Goal: Task Accomplishment & Management: Manage account settings

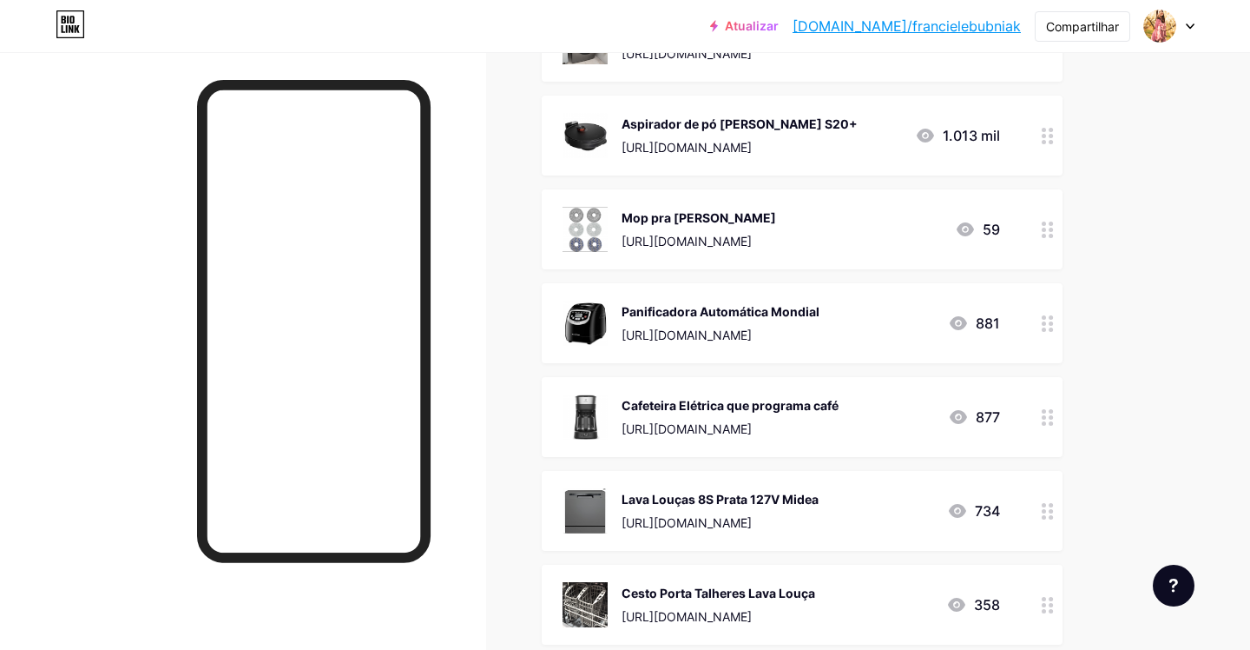
scroll to position [966, 0]
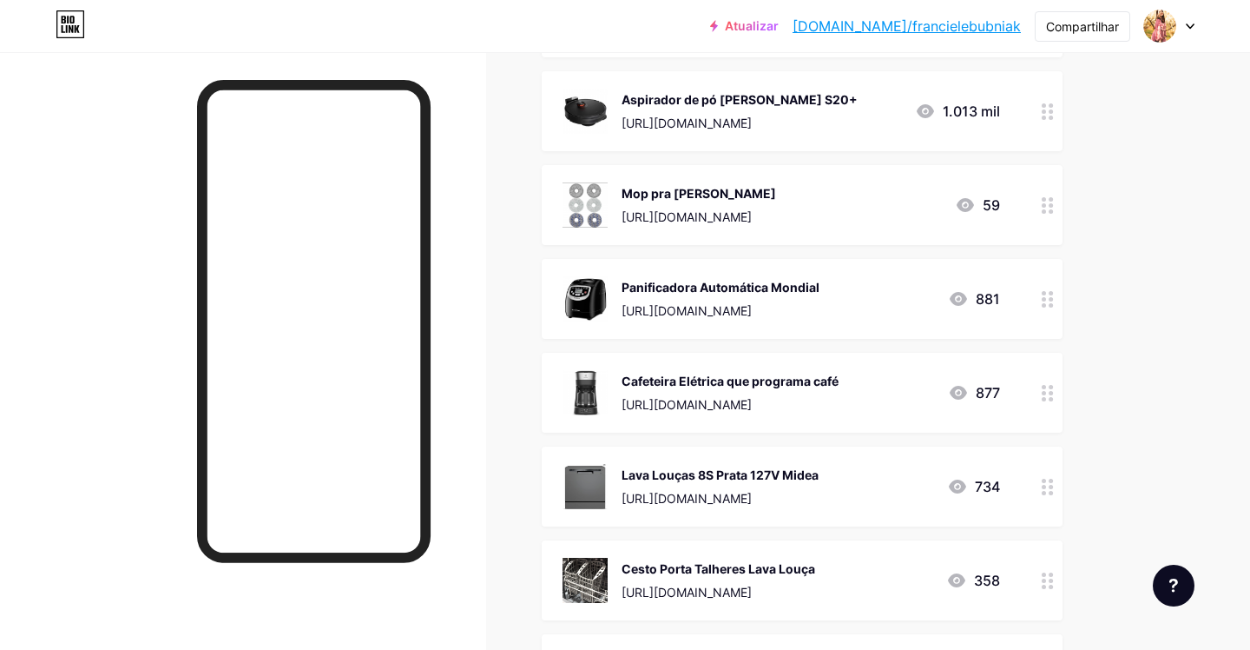
click at [632, 478] on font "Lava Louças 8S Prata 127V Midea" at bounding box center [720, 474] width 197 height 15
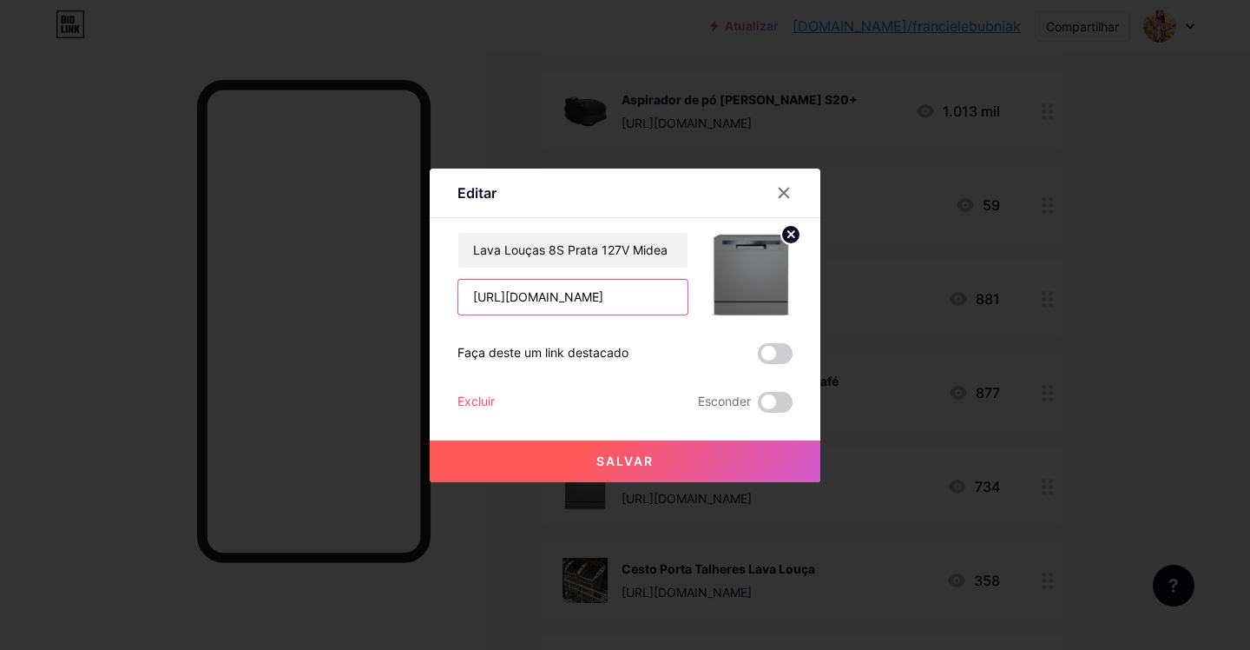
drag, startPoint x: 652, startPoint y: 300, endPoint x: 467, endPoint y: 298, distance: 185.0
click at [467, 298] on input "[URL][DOMAIN_NAME]" at bounding box center [572, 297] width 229 height 35
click at [789, 186] on icon at bounding box center [784, 193] width 14 height 14
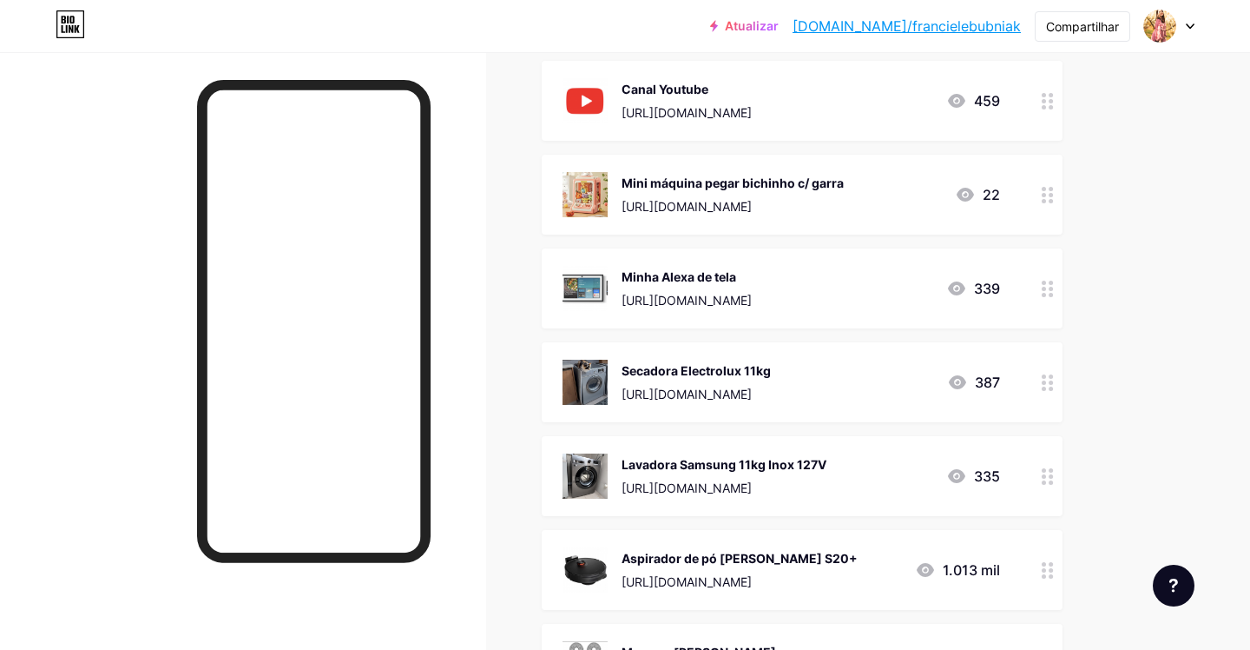
scroll to position [485, 0]
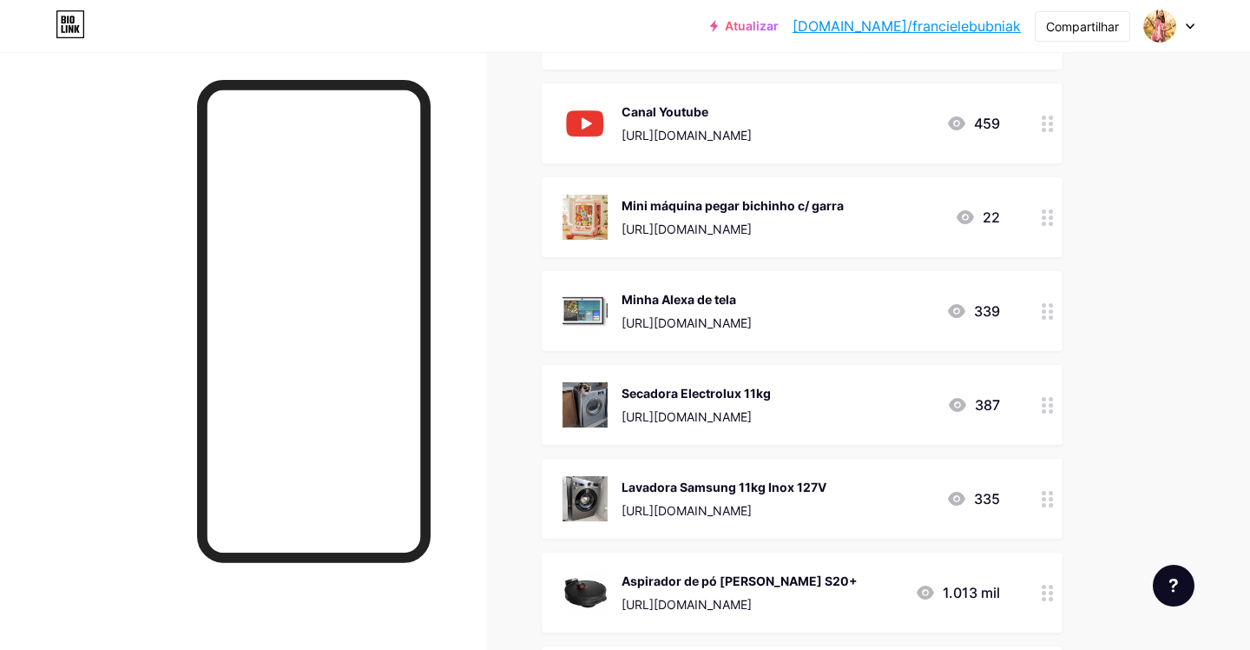
click at [590, 309] on img at bounding box center [585, 310] width 45 height 45
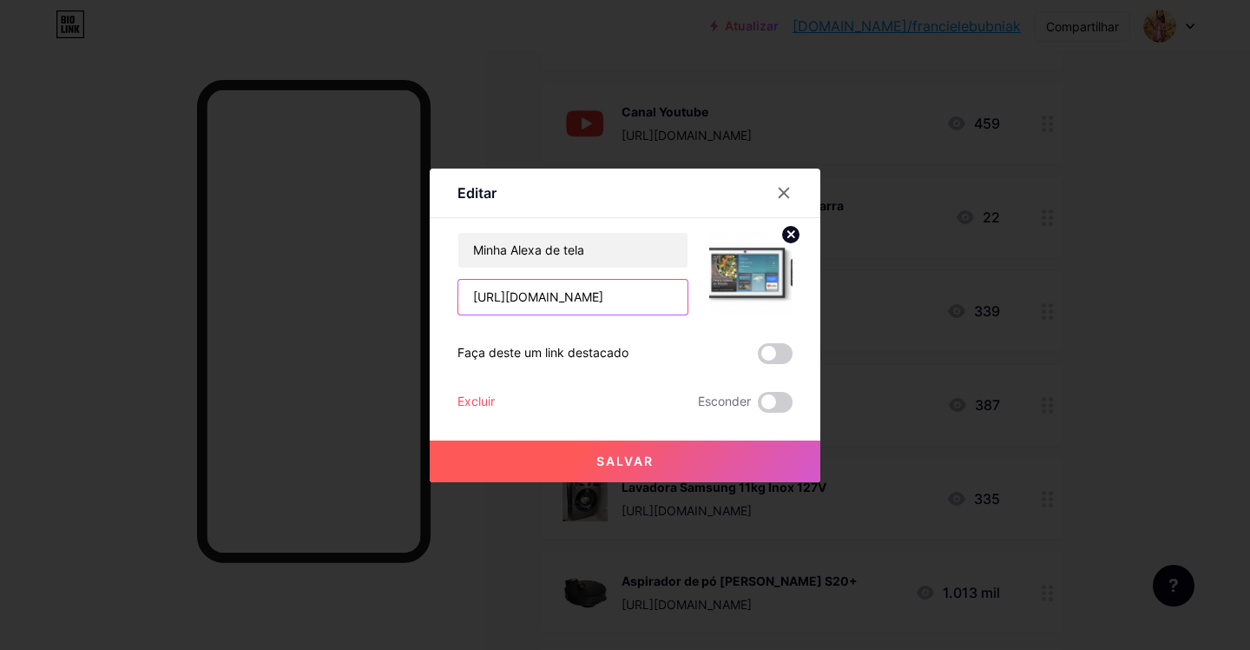
drag, startPoint x: 639, startPoint y: 300, endPoint x: 301, endPoint y: 261, distance: 340.0
click at [301, 261] on div "Editar Contente YouTube Reproduza vídeos do YouTube sem sair da sua página. ADI…" at bounding box center [625, 325] width 1250 height 650
click at [785, 188] on icon at bounding box center [784, 193] width 14 height 14
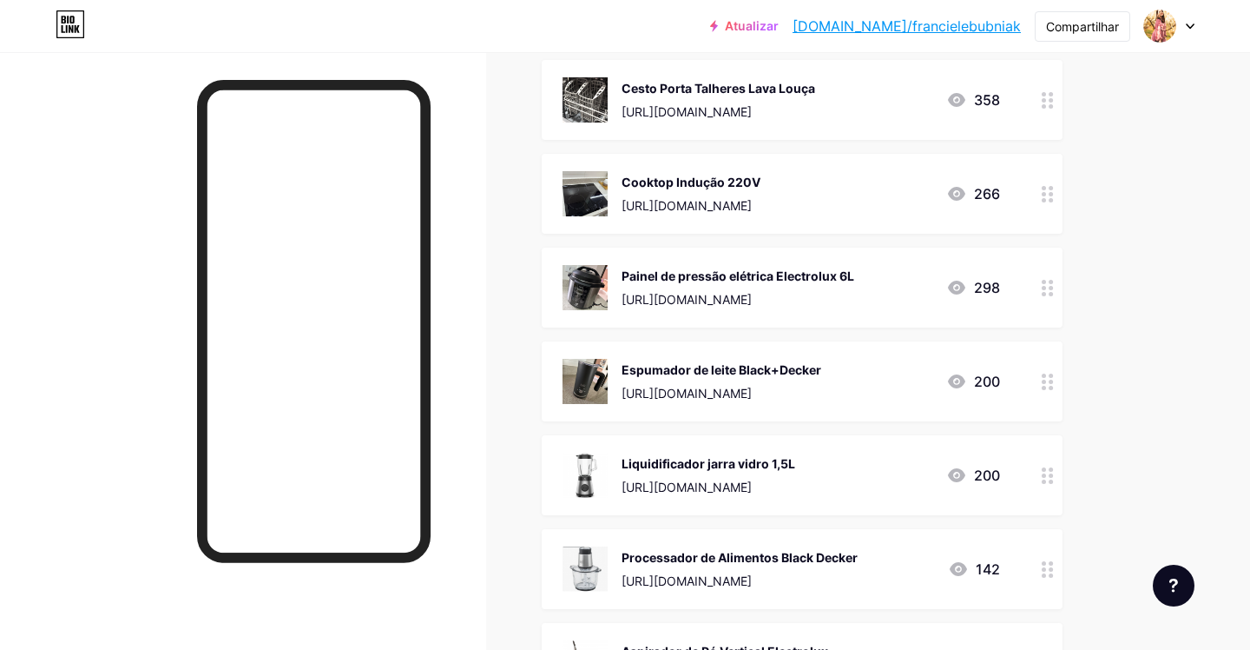
scroll to position [1499, 0]
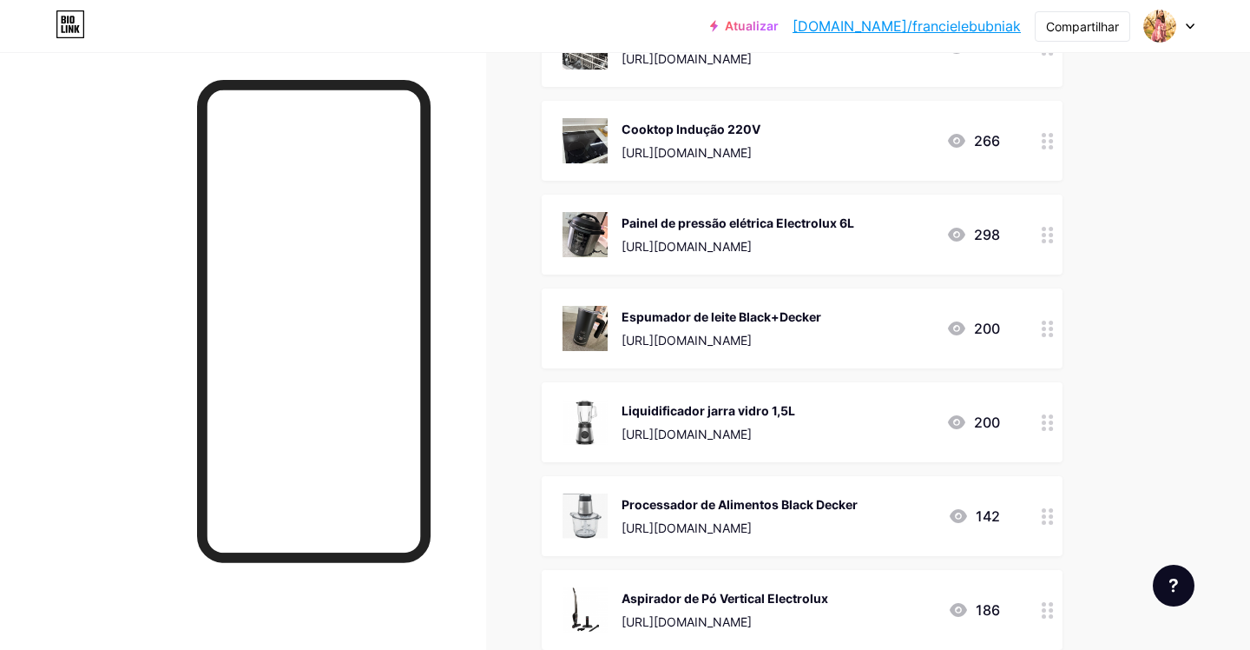
click at [602, 241] on img at bounding box center [585, 234] width 45 height 45
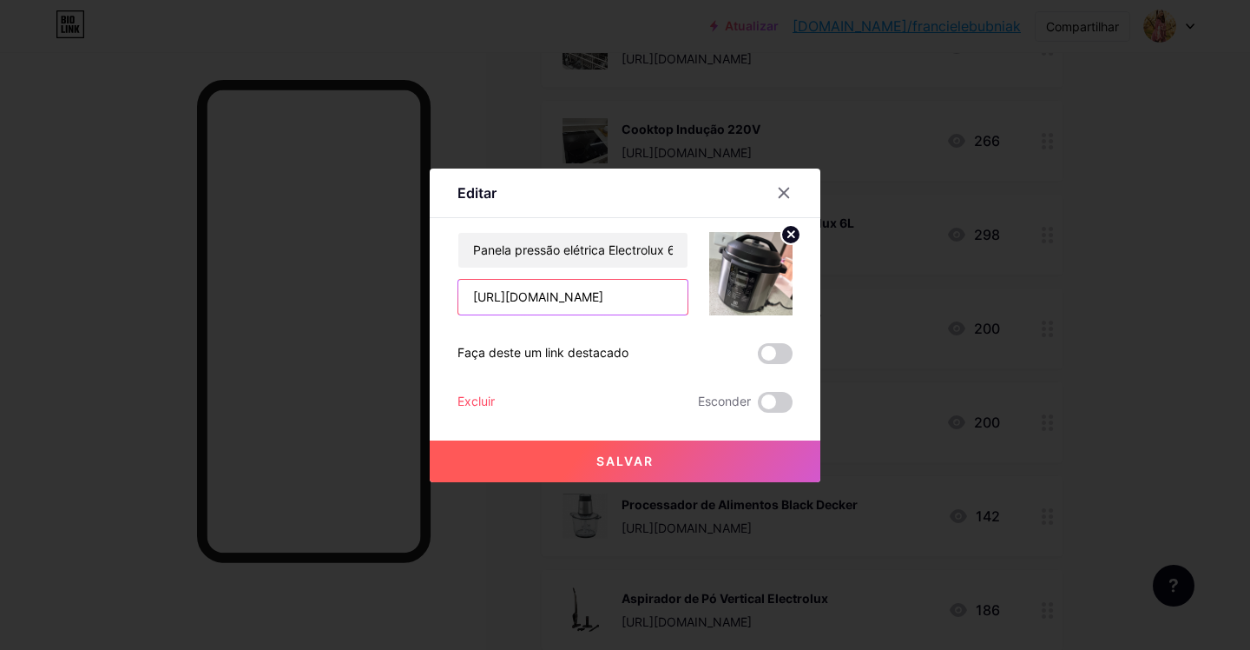
drag, startPoint x: 654, startPoint y: 301, endPoint x: 359, endPoint y: 291, distance: 295.4
click at [359, 291] on div "Editar Contente YouTube Reproduza vídeos do YouTube sem sair da sua página. ADI…" at bounding box center [625, 325] width 1250 height 650
click at [784, 195] on icon at bounding box center [784, 193] width 14 height 14
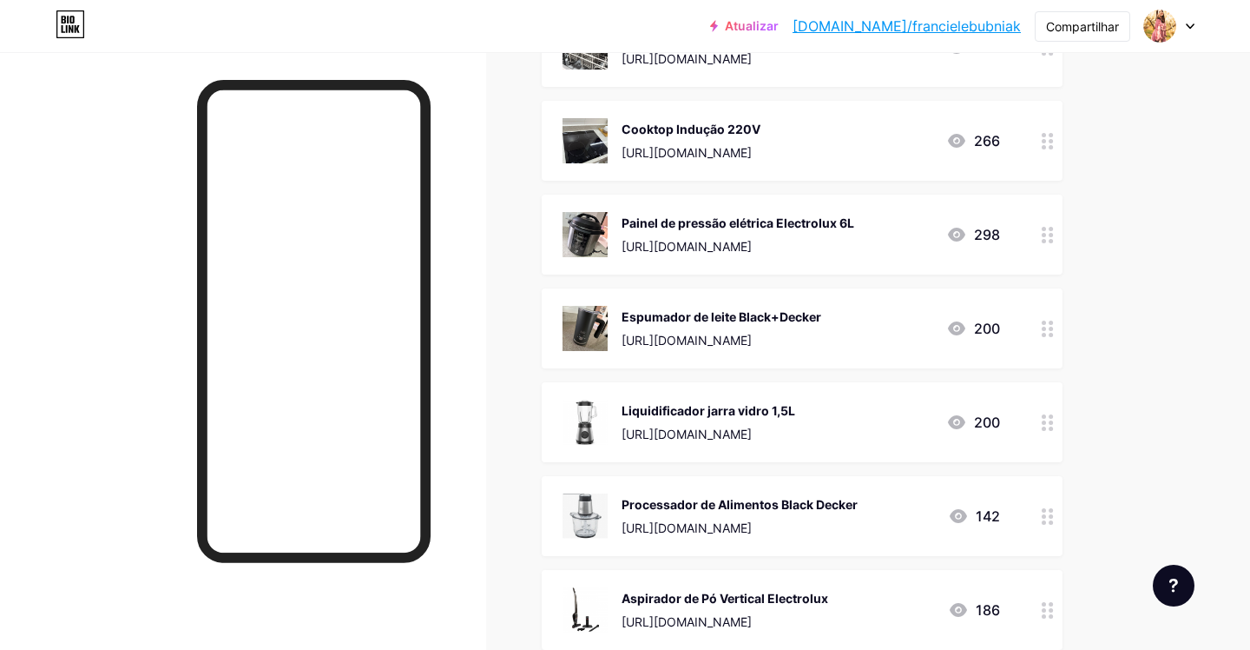
click at [589, 141] on img at bounding box center [585, 140] width 45 height 45
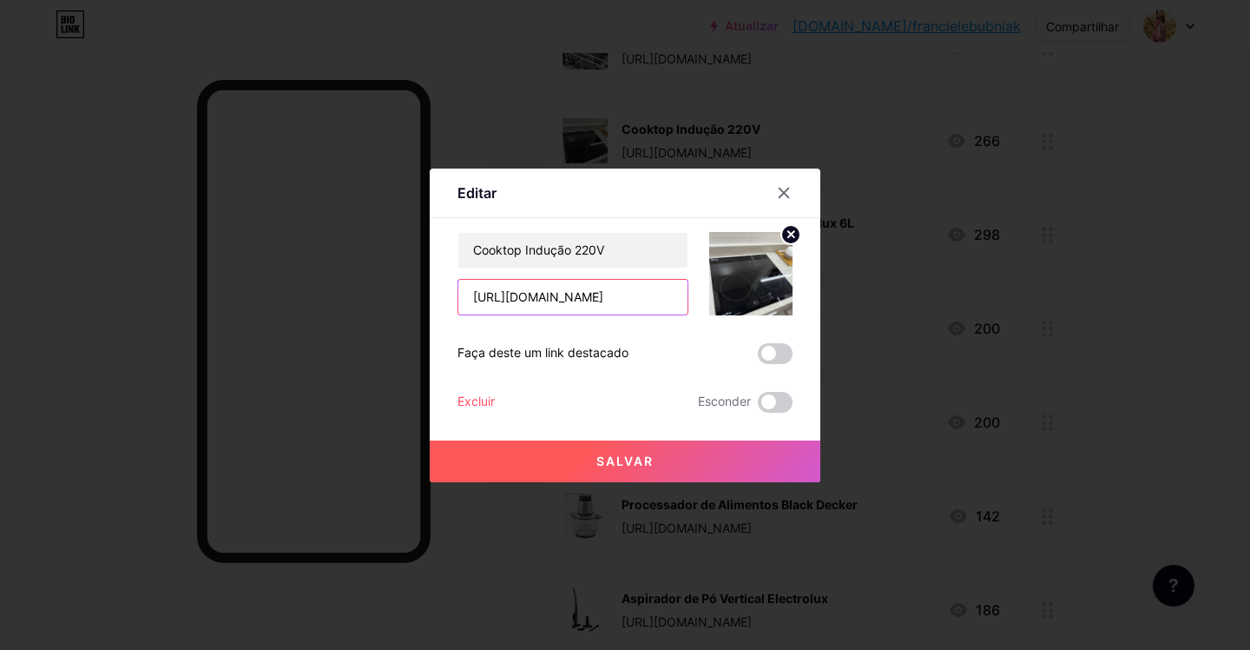
drag, startPoint x: 669, startPoint y: 304, endPoint x: 337, endPoint y: 288, distance: 332.1
click at [337, 288] on div "Editar Contente YouTube Reproduza vídeos do YouTube sem sair da sua página. ADI…" at bounding box center [625, 325] width 1250 height 650
click at [783, 189] on icon at bounding box center [784, 193] width 14 height 14
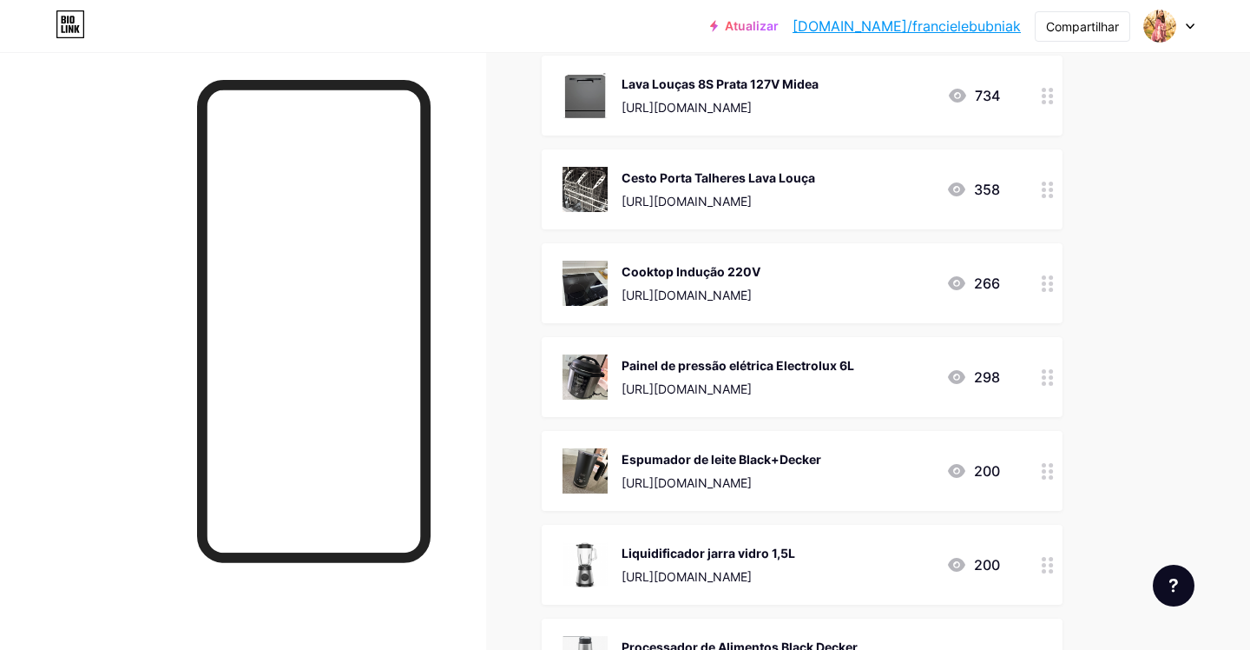
scroll to position [1110, 0]
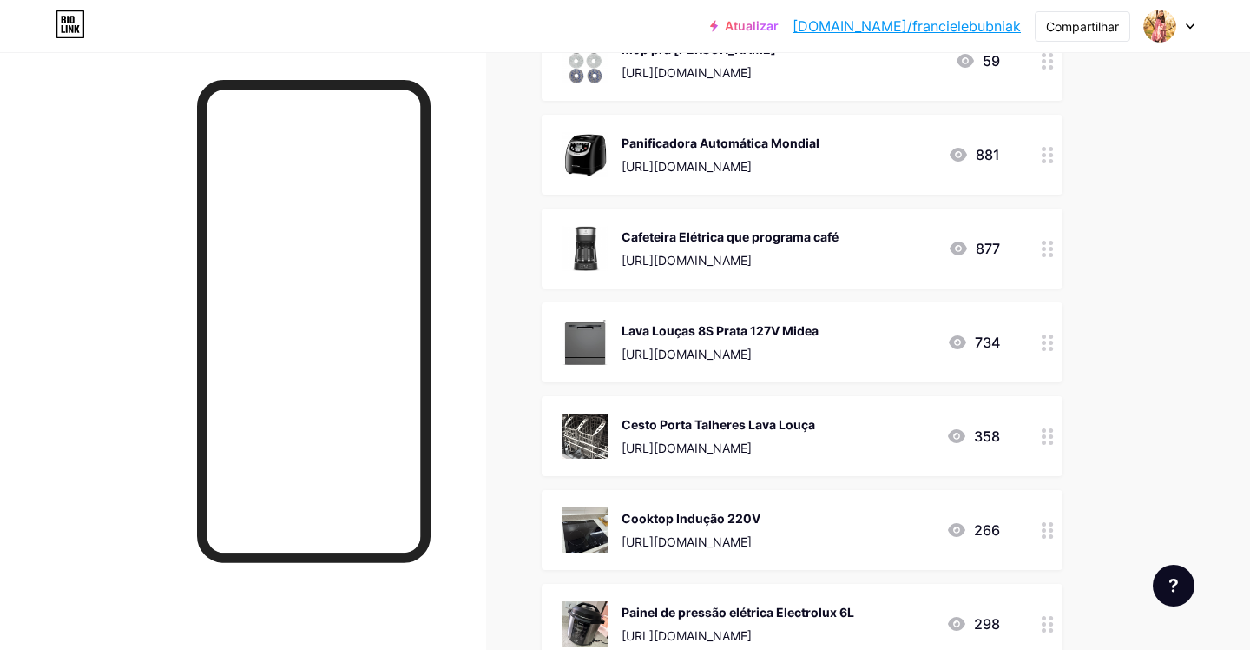
click at [584, 248] on img at bounding box center [585, 248] width 45 height 45
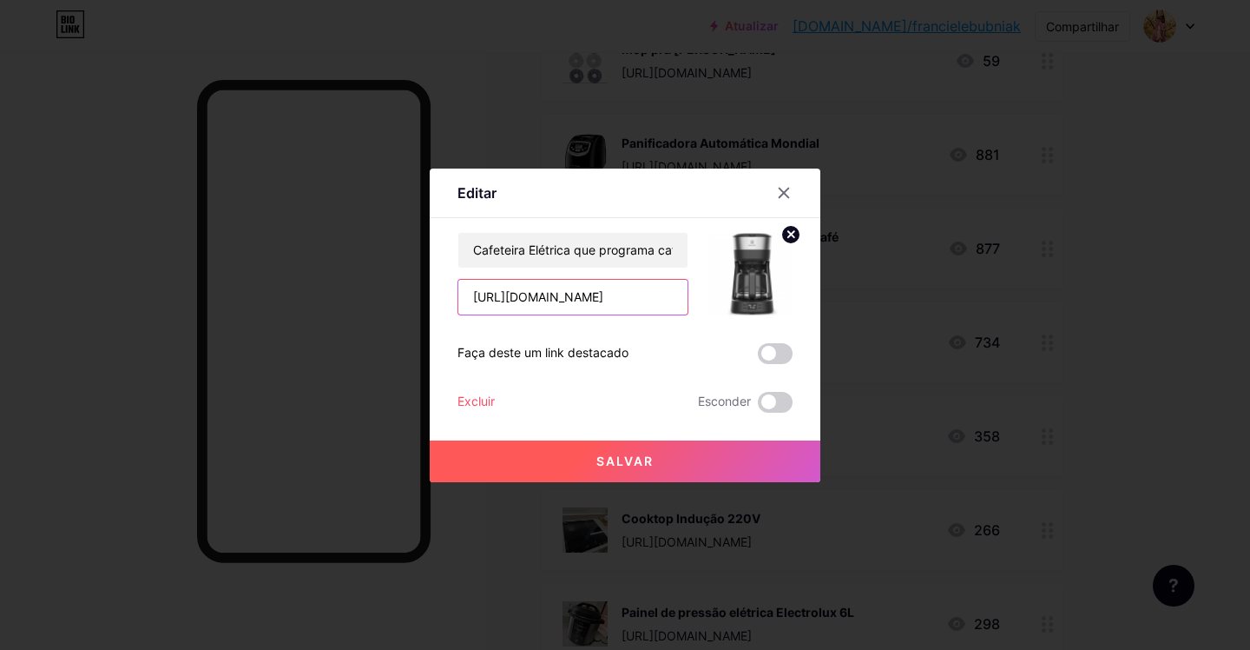
drag, startPoint x: 647, startPoint y: 296, endPoint x: 379, endPoint y: 269, distance: 268.8
click at [379, 269] on div "Editar Contente YouTube Reproduza vídeos do YouTube sem sair da sua página. ADI…" at bounding box center [625, 325] width 1250 height 650
click at [782, 186] on icon at bounding box center [784, 193] width 14 height 14
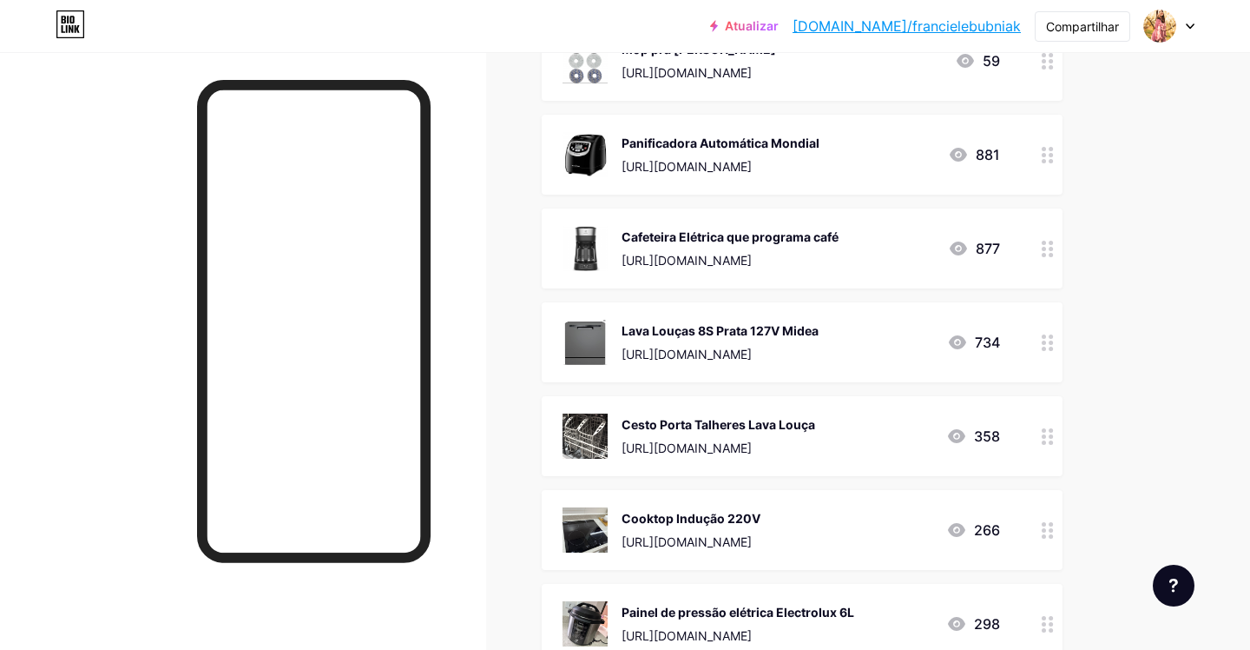
click at [717, 161] on font "[URL][DOMAIN_NAME]" at bounding box center [687, 166] width 130 height 15
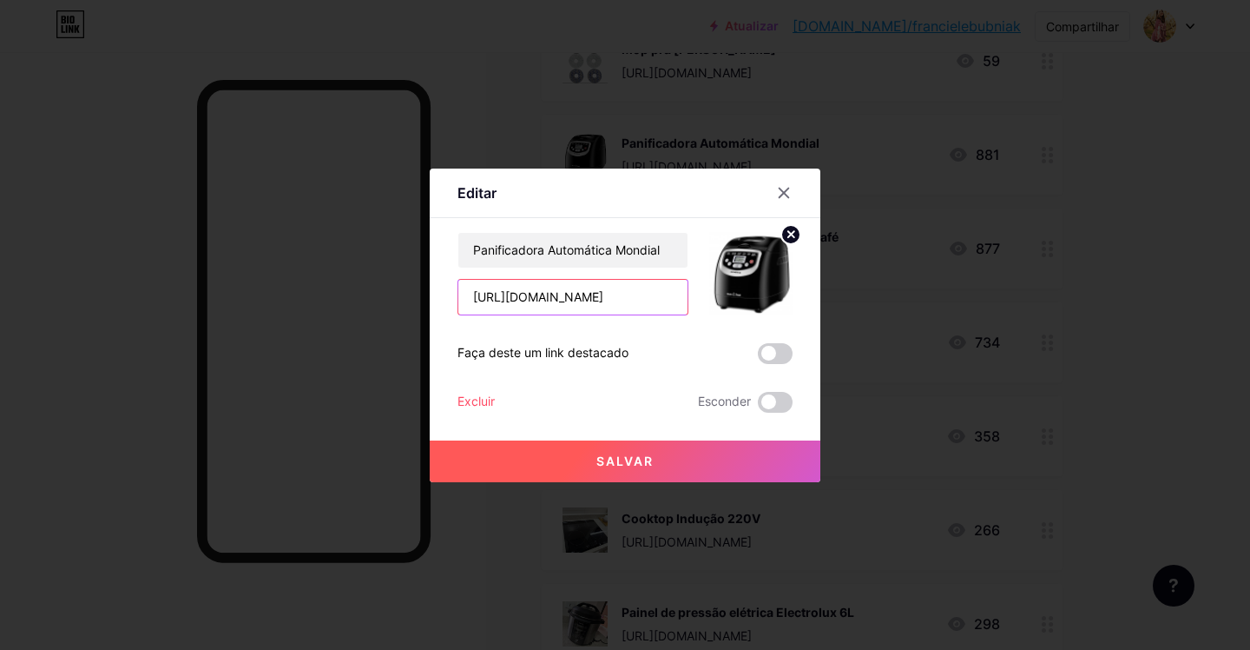
drag, startPoint x: 650, startPoint y: 298, endPoint x: 376, endPoint y: 298, distance: 274.4
click at [376, 298] on div "Editar Contente YouTube Reproduza vídeos do YouTube sem sair da sua página. ADI…" at bounding box center [625, 325] width 1250 height 650
click at [785, 192] on icon at bounding box center [784, 193] width 14 height 14
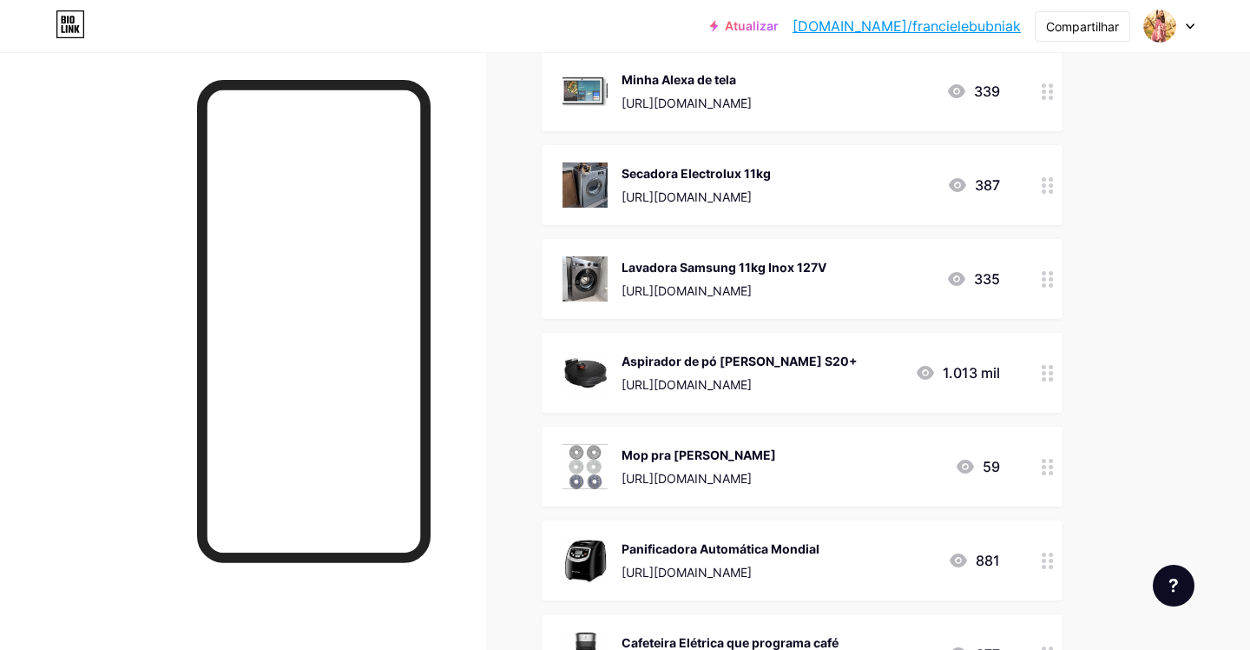
scroll to position [698, 0]
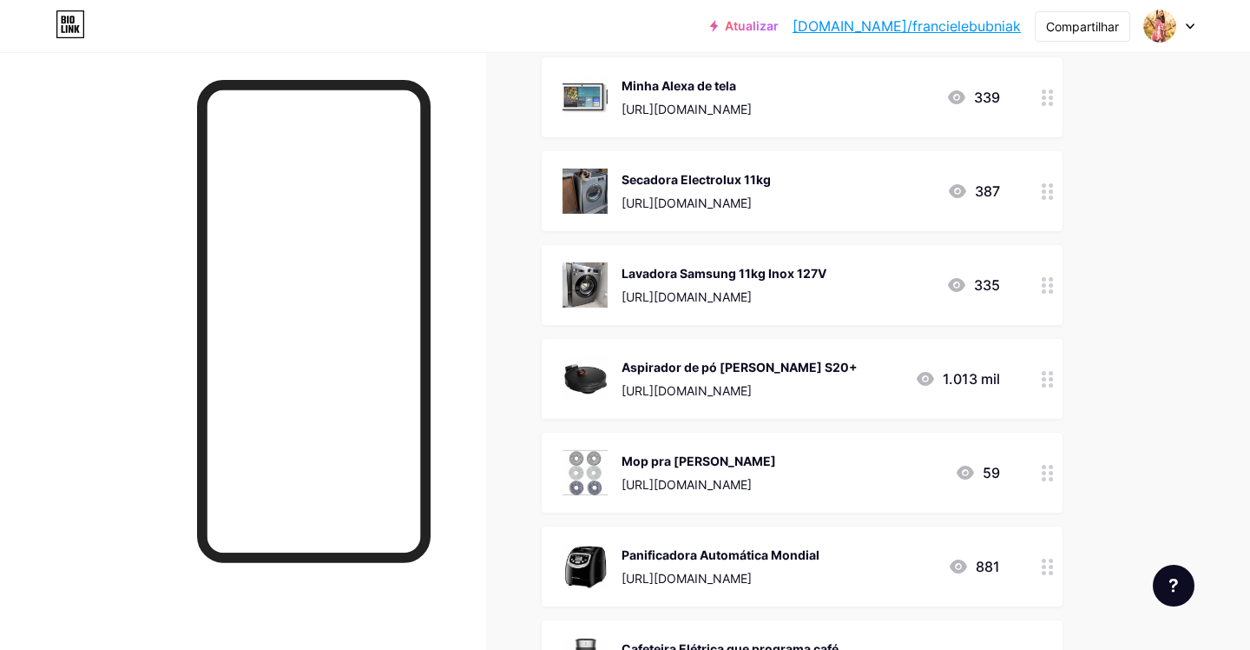
click at [597, 364] on img at bounding box center [585, 378] width 45 height 45
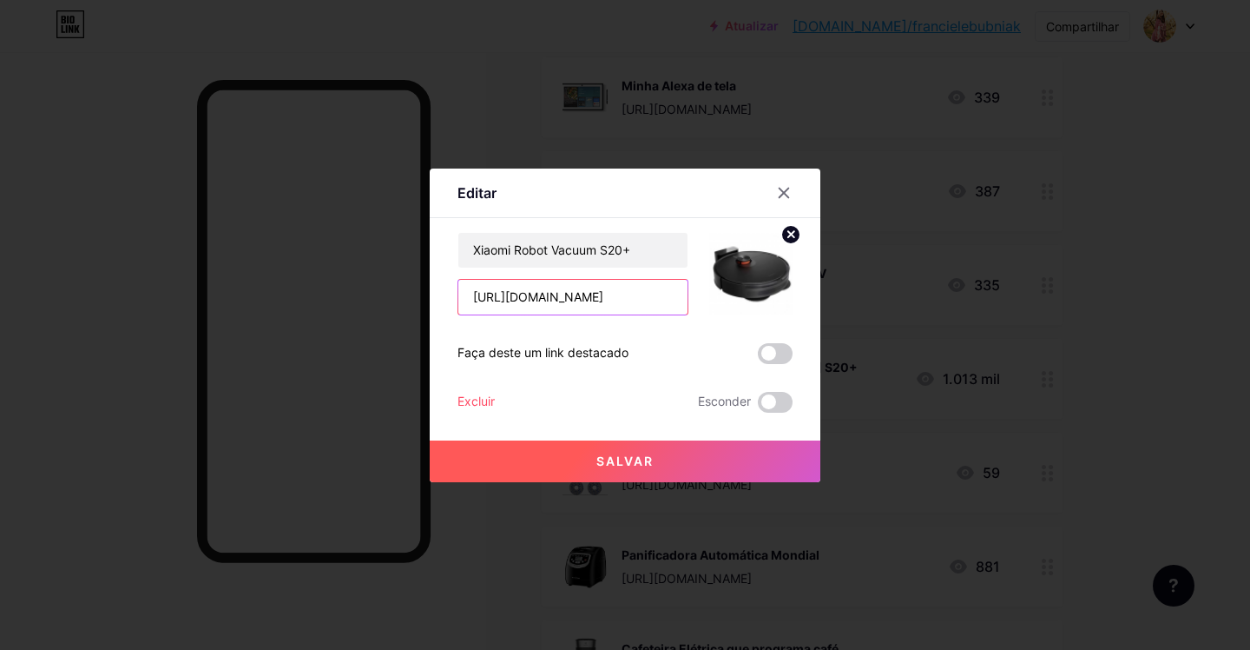
click at [669, 297] on input "[URL][DOMAIN_NAME]" at bounding box center [572, 297] width 229 height 35
drag, startPoint x: 785, startPoint y: 192, endPoint x: 777, endPoint y: 155, distance: 38.1
click at [785, 192] on icon at bounding box center [784, 193] width 14 height 14
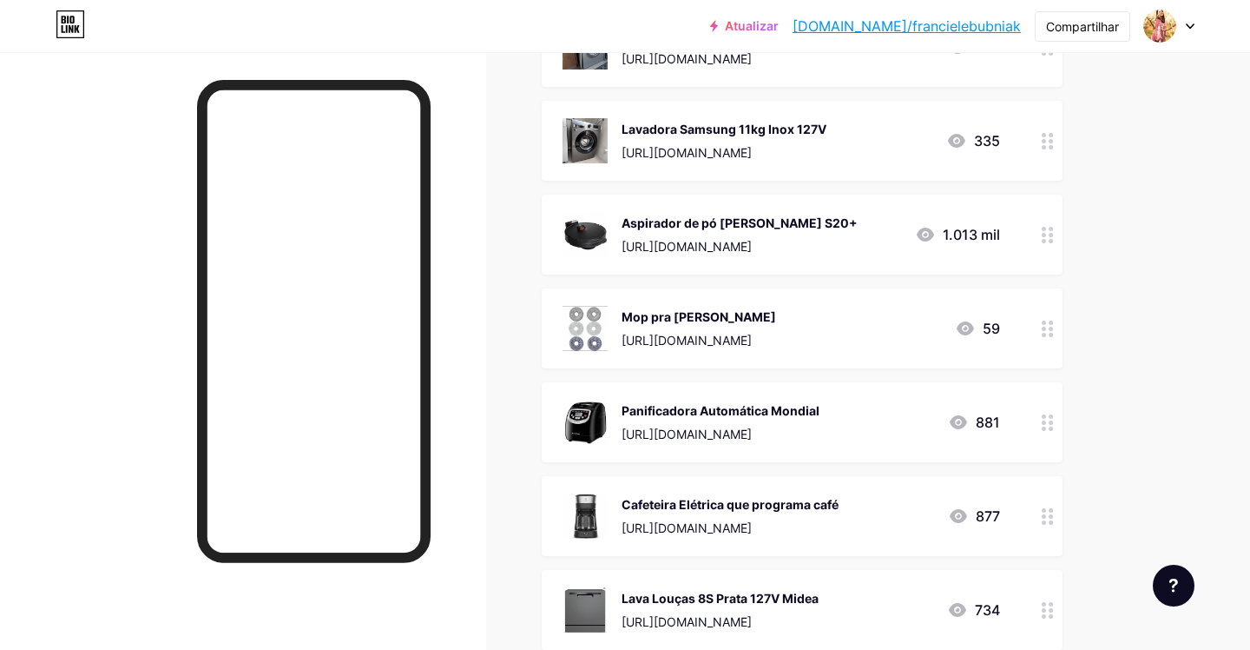
scroll to position [846, 0]
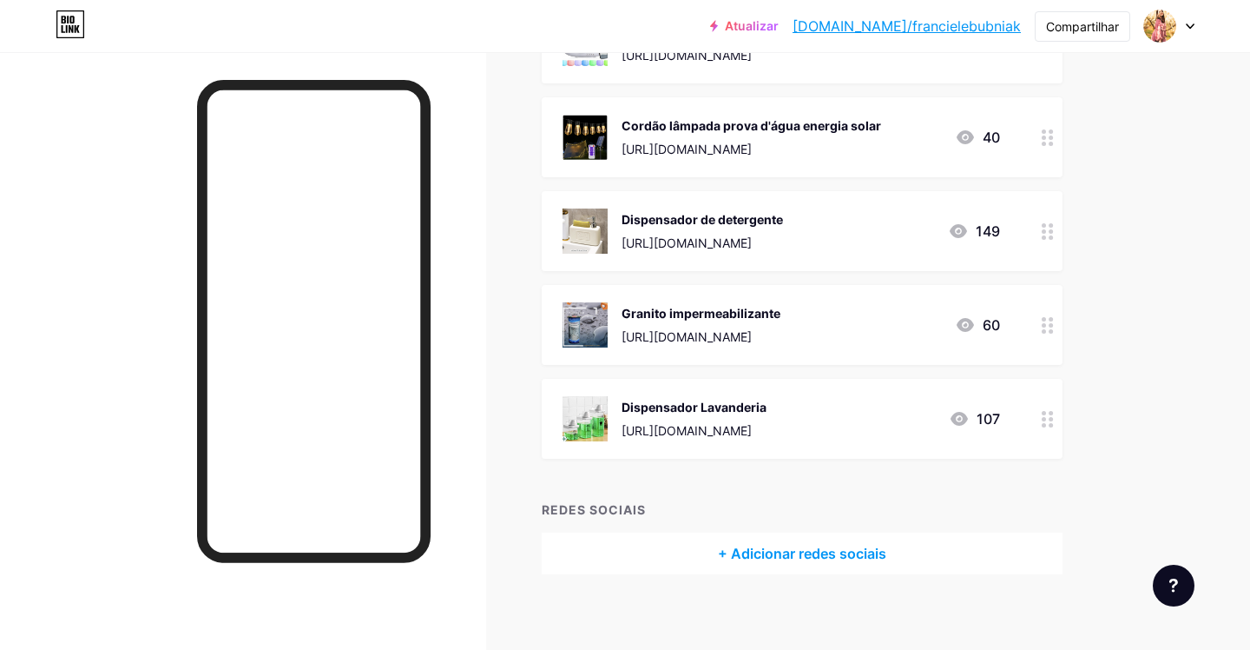
scroll to position [6566, 0]
click at [651, 254] on div "Dispensador de detergente [URL][DOMAIN_NAME] 149" at bounding box center [802, 232] width 521 height 80
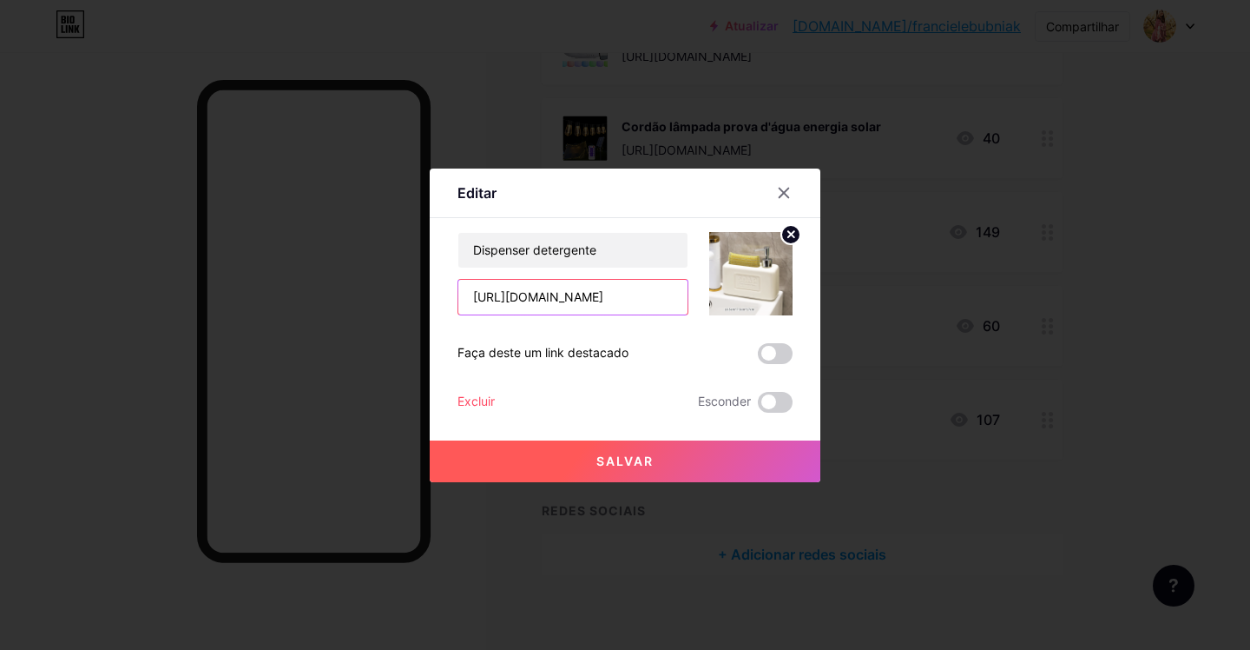
scroll to position [0, 0]
drag, startPoint x: 680, startPoint y: 294, endPoint x: 403, endPoint y: 295, distance: 277.0
click at [403, 295] on div "Editar Contente YouTube Reproduza vídeos do YouTube sem sair da sua página. ADI…" at bounding box center [625, 325] width 1250 height 650
click at [793, 193] on div at bounding box center [783, 192] width 31 height 31
